Goal: Information Seeking & Learning: Learn about a topic

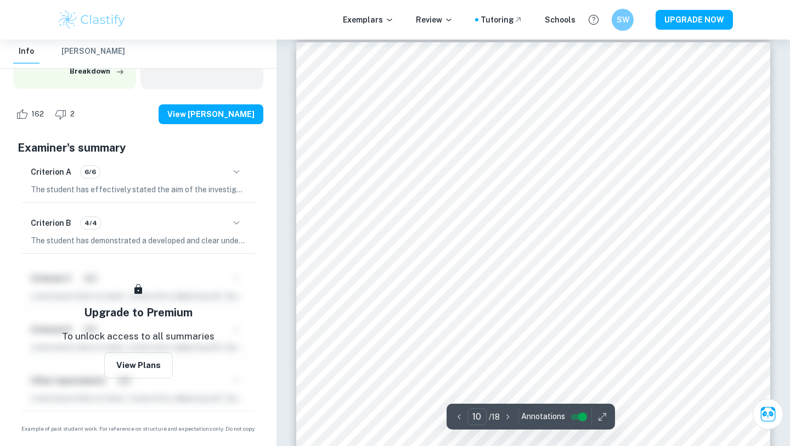
scroll to position [5810, 0]
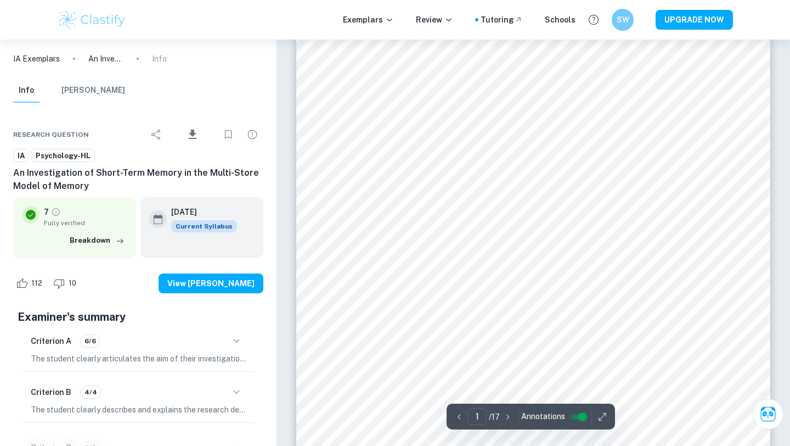
scroll to position [153, 0]
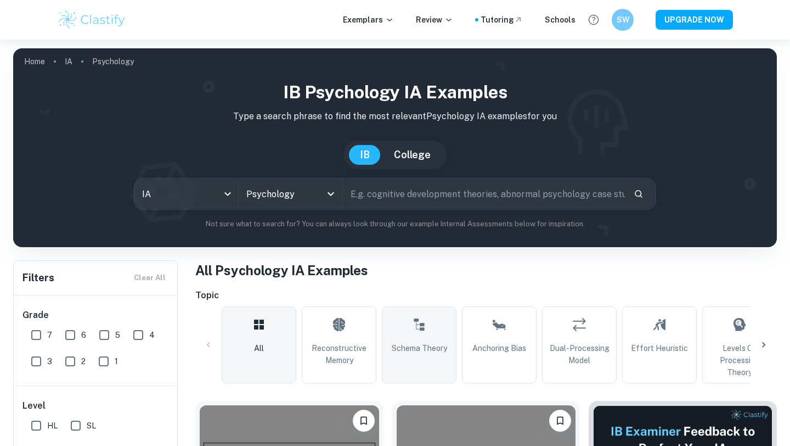
scroll to position [143, 0]
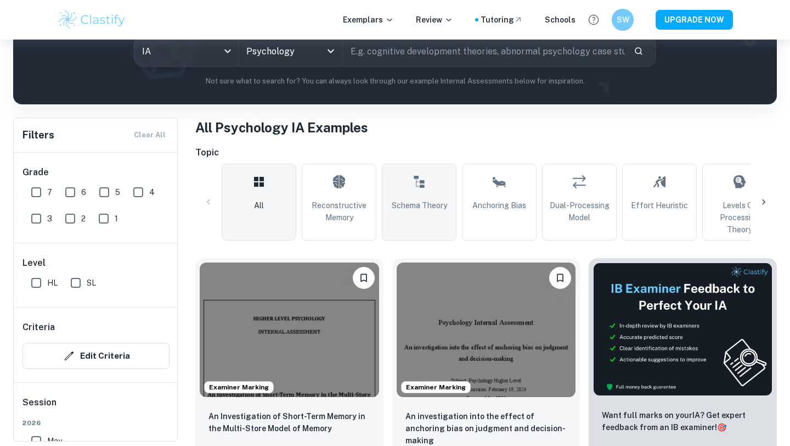
click at [393, 215] on link "Schema Theory" at bounding box center [419, 202] width 75 height 77
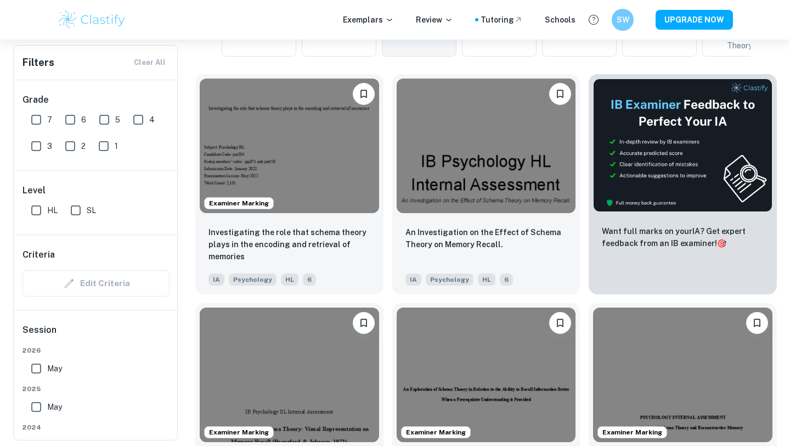
scroll to position [336, 0]
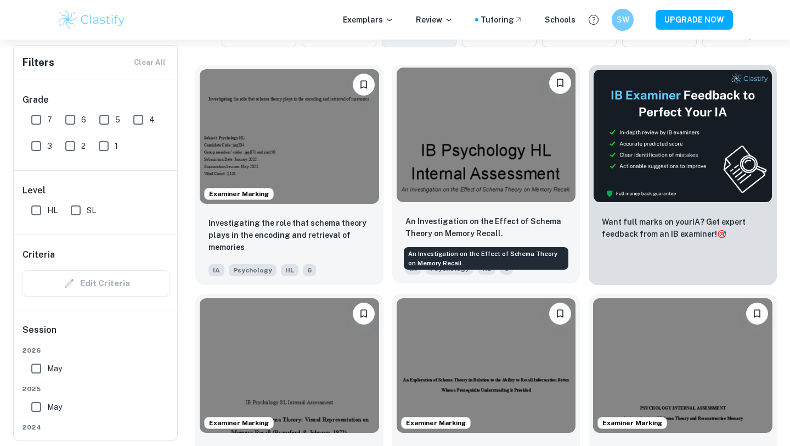
click at [421, 230] on p "An Investigation on the Effect of Schema Theory on Memory Recall." at bounding box center [487, 227] width 162 height 24
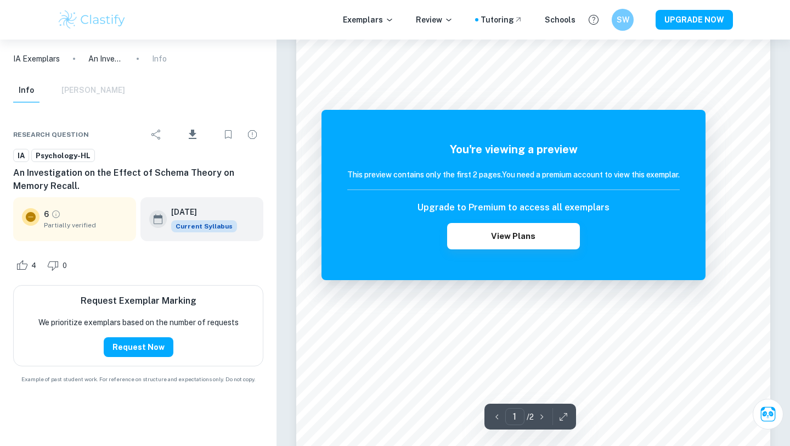
scroll to position [64, 0]
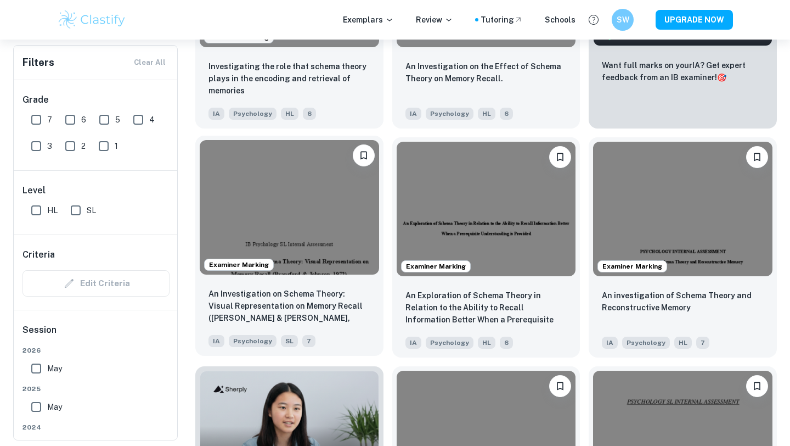
scroll to position [522, 0]
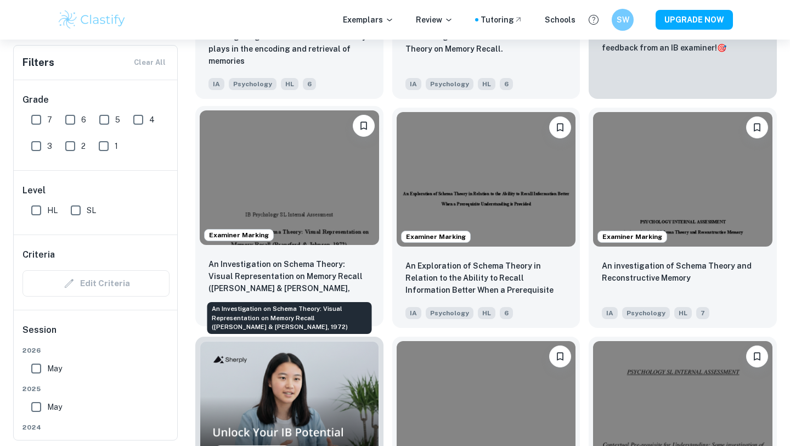
click at [301, 275] on p "An Investigation on Schema Theory: Visual Representation on Memory Recall ([PER…" at bounding box center [290, 276] width 162 height 37
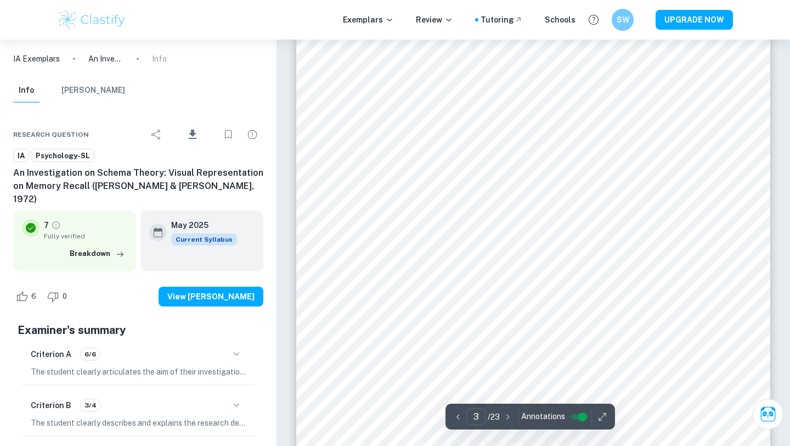
scroll to position [1549, 0]
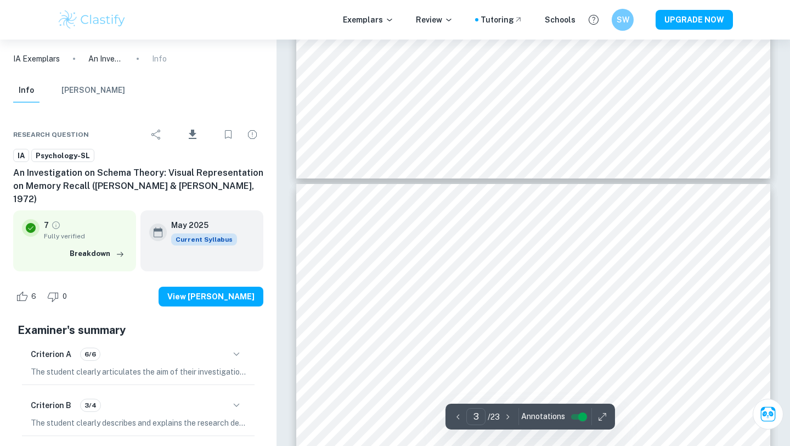
type input "4"
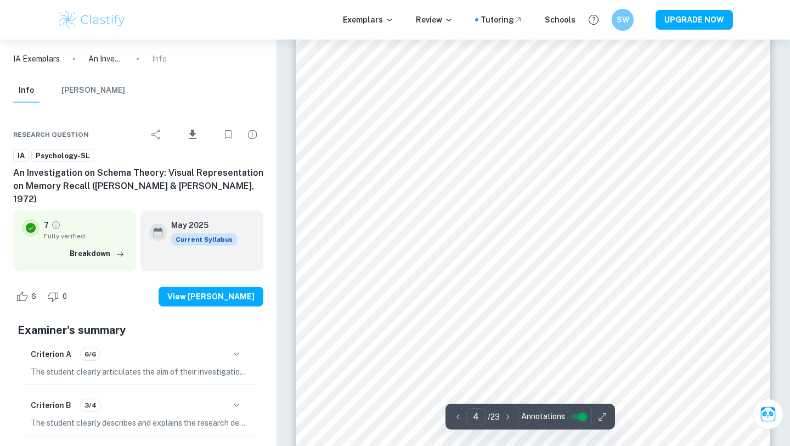
scroll to position [2449, 0]
click at [608, 415] on button "button" at bounding box center [602, 416] width 16 height 17
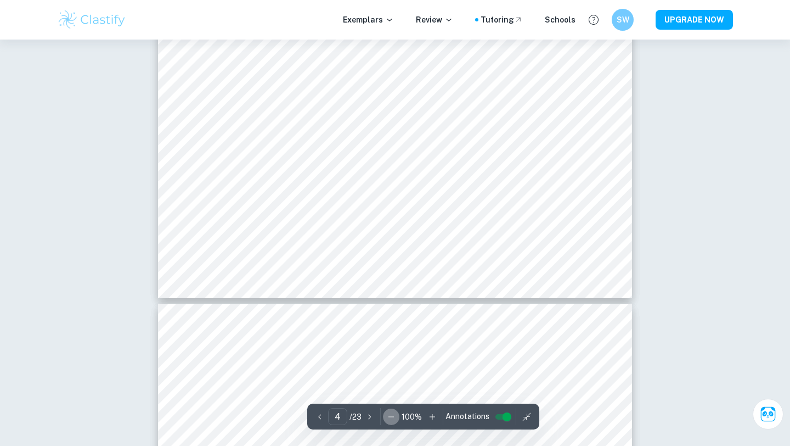
click at [391, 415] on icon "button" at bounding box center [391, 416] width 11 height 11
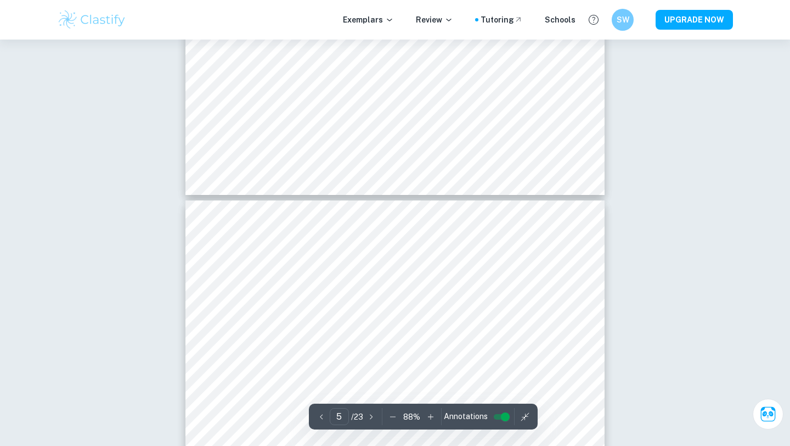
type input "4"
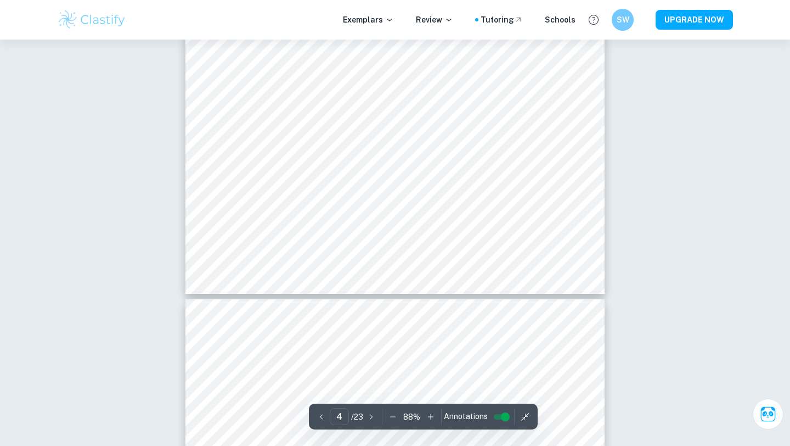
scroll to position [2133, 0]
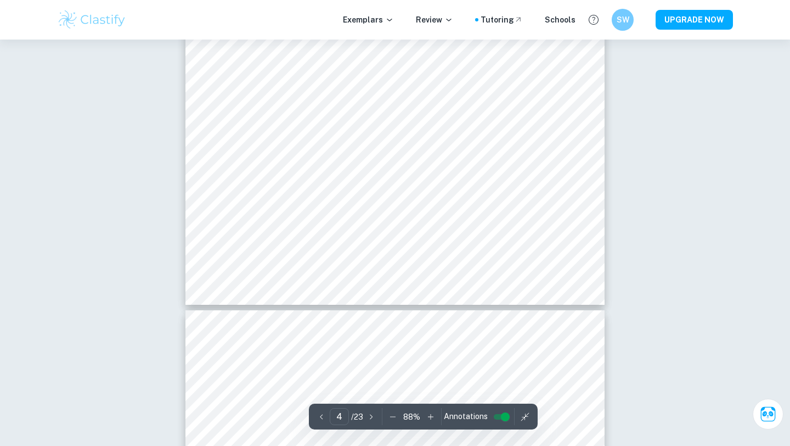
click at [503, 418] on input "controlled" at bounding box center [506, 416] width 40 height 13
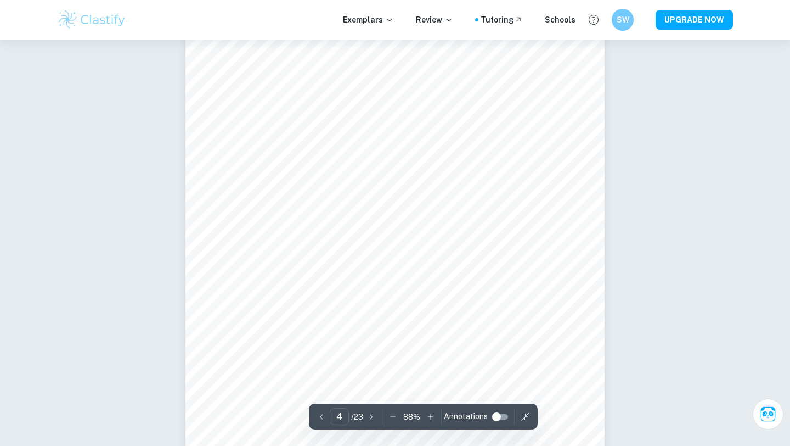
scroll to position [1876, 0]
click at [395, 418] on icon "button" at bounding box center [392, 416] width 11 height 11
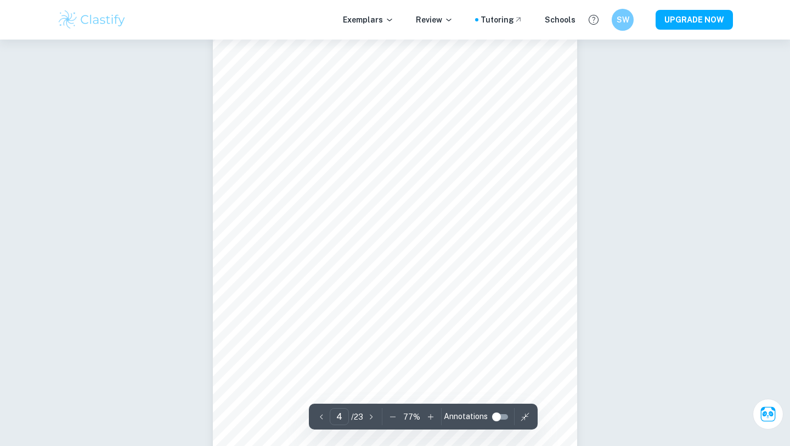
scroll to position [1579, 0]
click at [387, 413] on icon "button" at bounding box center [392, 416] width 11 height 11
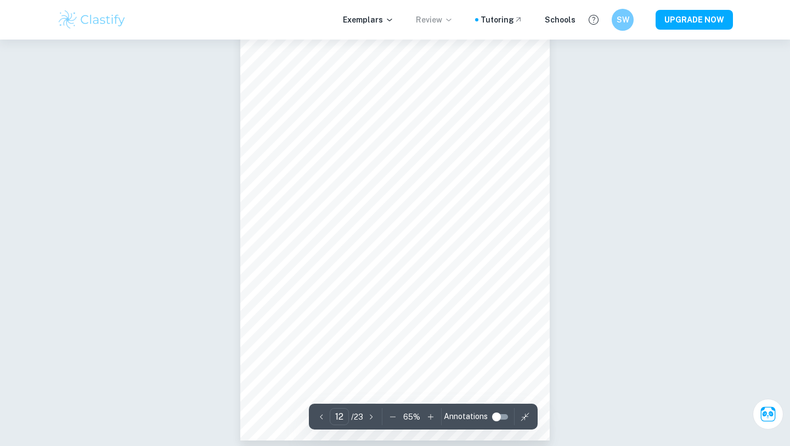
scroll to position [5014, 0]
click at [391, 416] on icon "button" at bounding box center [392, 416] width 5 height 1
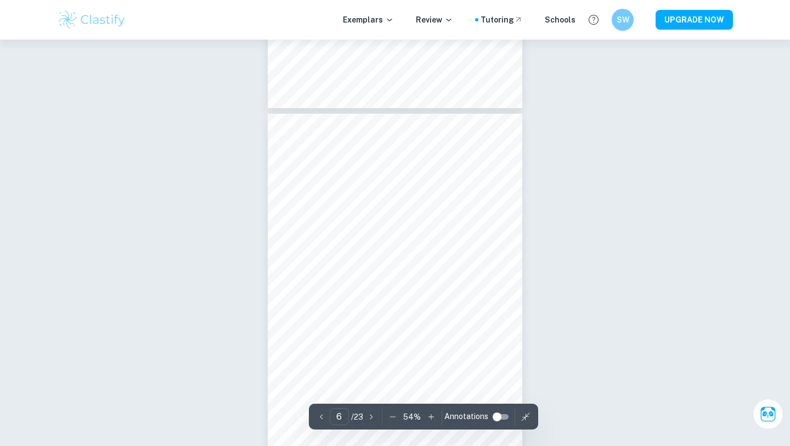
scroll to position [1815, 0]
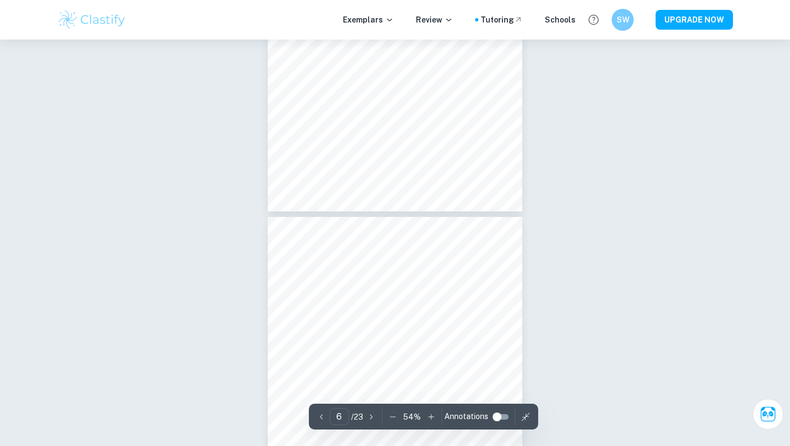
type input "7"
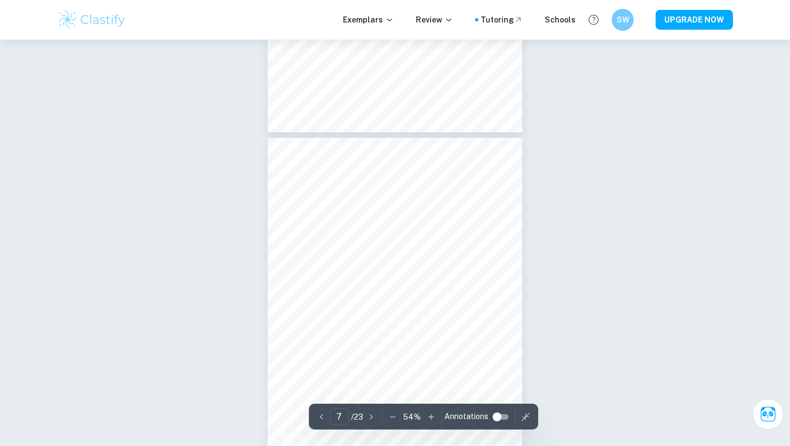
scroll to position [2157, 0]
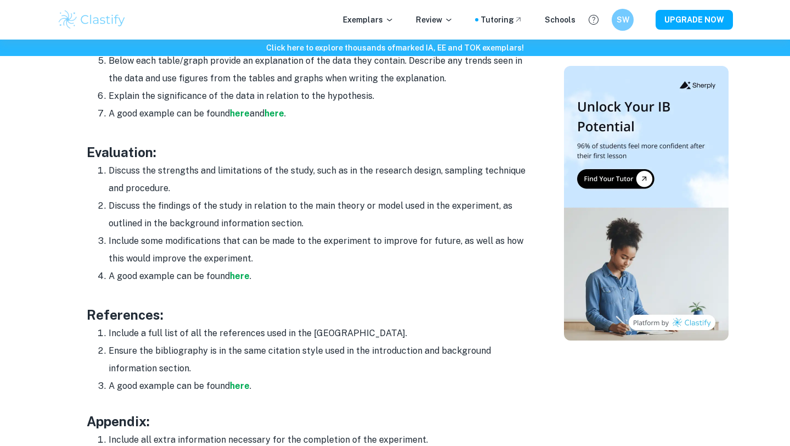
scroll to position [1564, 0]
